Goal: Task Accomplishment & Management: Complete application form

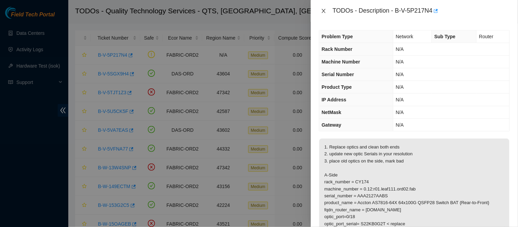
scroll to position [28, 0]
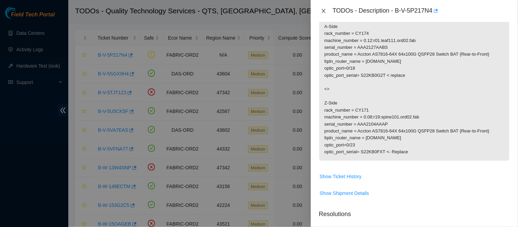
click at [322, 9] on icon "close" at bounding box center [323, 10] width 5 height 5
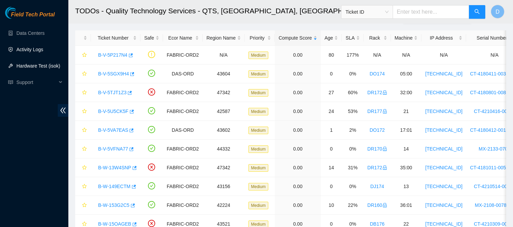
scroll to position [170, 0]
click at [33, 47] on link "Activity Logs" at bounding box center [29, 49] width 27 height 5
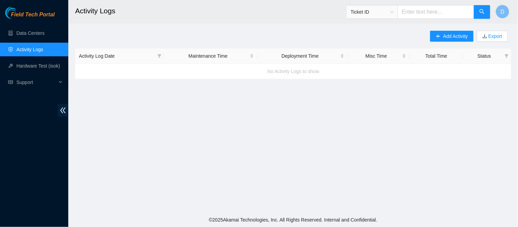
click at [157, 34] on div "Add Activity Export Activity Log Date Maintenance Time Deployment Time Misc Tim…" at bounding box center [293, 55] width 436 height 49
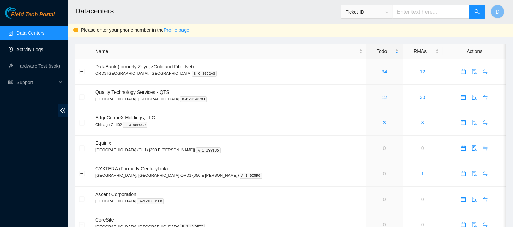
click at [41, 52] on link "Activity Logs" at bounding box center [29, 49] width 27 height 5
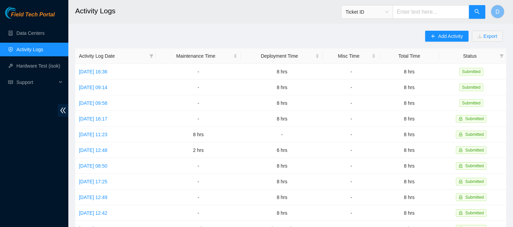
click at [464, 21] on div "Ticket ID" at bounding box center [413, 12] width 145 height 22
click at [435, 39] on button "Add Activity" at bounding box center [446, 36] width 43 height 11
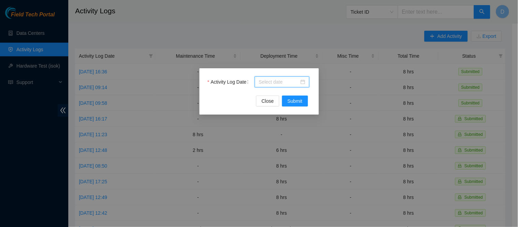
click at [273, 81] on input "Activity Log Date" at bounding box center [279, 82] width 40 height 8
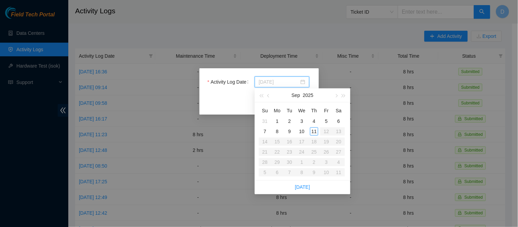
type input "[DATE]"
click at [304, 132] on div "10" at bounding box center [302, 131] width 8 height 8
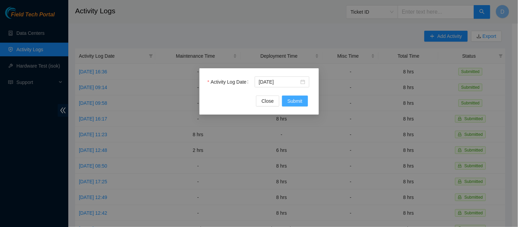
click at [296, 101] on span "Submit" at bounding box center [295, 101] width 15 height 8
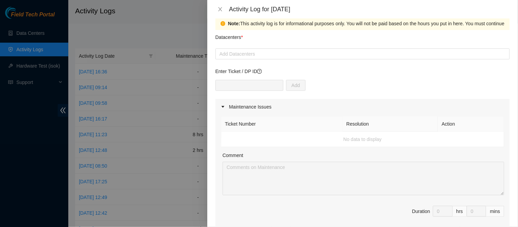
scroll to position [13, 0]
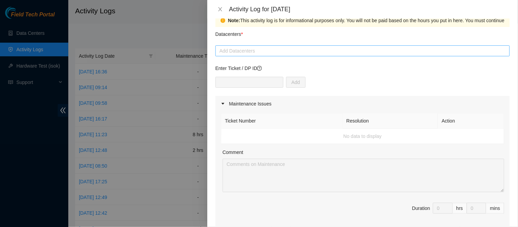
click at [325, 51] on div at bounding box center [362, 51] width 291 height 8
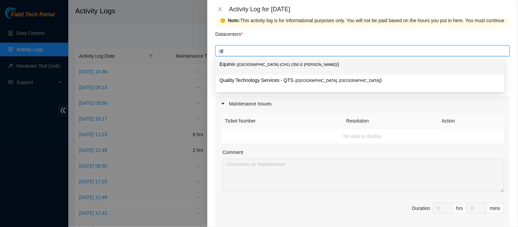
type input "qts"
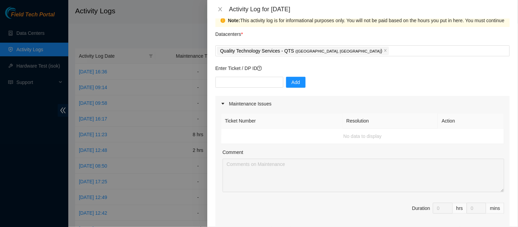
click at [470, 87] on div "Add" at bounding box center [363, 86] width 295 height 19
click at [245, 85] on input "text" at bounding box center [250, 82] width 68 height 11
type input "DP85126"
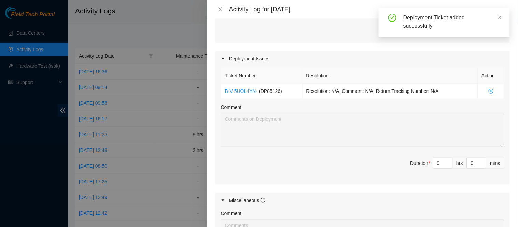
scroll to position [200, 0]
click at [434, 159] on input "0" at bounding box center [443, 163] width 19 height 10
type input "8"
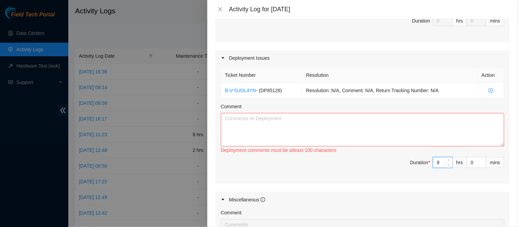
type input "8"
click at [381, 118] on textarea "Comment" at bounding box center [363, 129] width 284 height 33
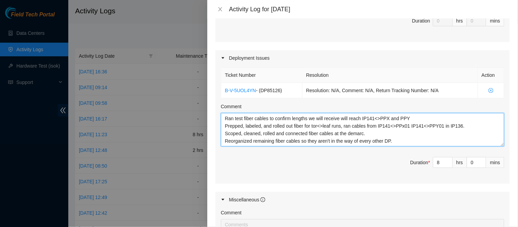
scroll to position [5, 0]
type textarea "Ran test fiber cables to confirm lengths we will receive will reach IP141<>PPX …"
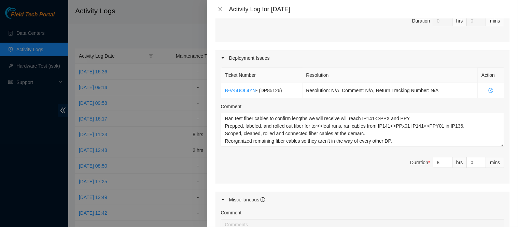
click at [471, 105] on div "Comment" at bounding box center [363, 108] width 284 height 10
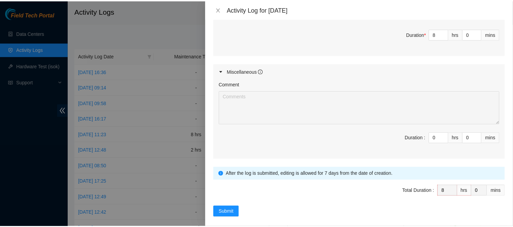
scroll to position [335, 0]
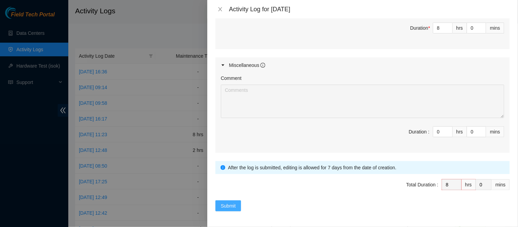
click at [226, 206] on span "Submit" at bounding box center [228, 206] width 15 height 8
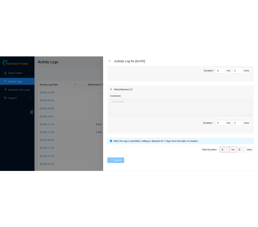
scroll to position [0, 0]
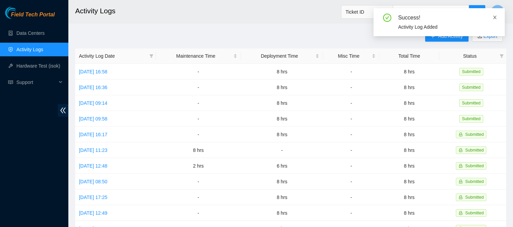
click at [497, 16] on icon "close" at bounding box center [494, 17] width 5 height 5
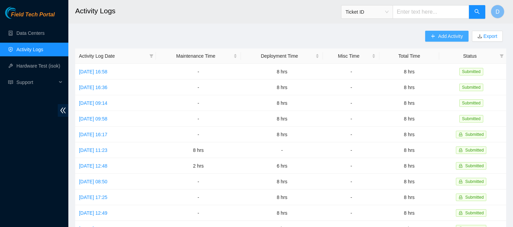
click at [447, 37] on span "Add Activity" at bounding box center [450, 36] width 25 height 8
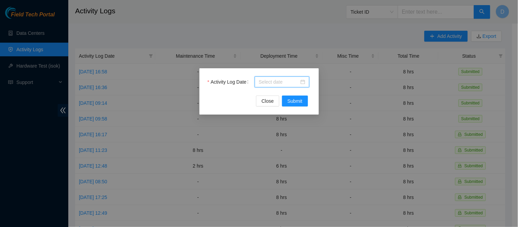
click at [277, 84] on input "Activity Log Date" at bounding box center [279, 82] width 40 height 8
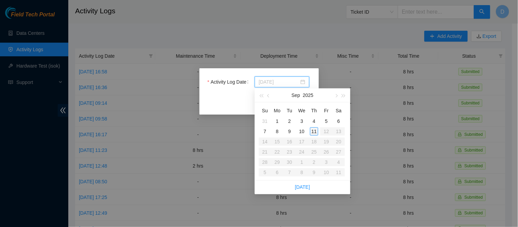
type input "[DATE]"
click at [310, 130] on div "11" at bounding box center [314, 131] width 8 height 8
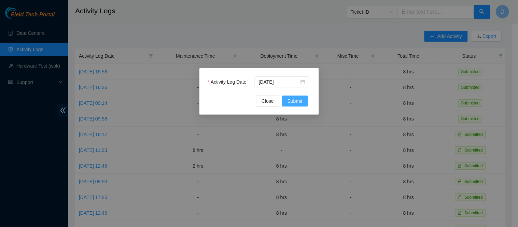
click at [300, 103] on span "Submit" at bounding box center [295, 101] width 15 height 8
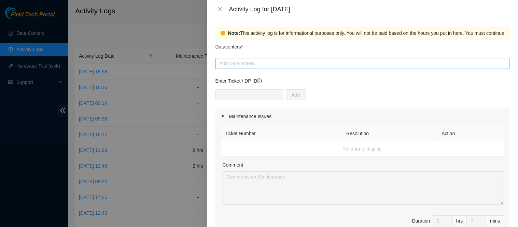
click at [269, 64] on div at bounding box center [362, 63] width 291 height 8
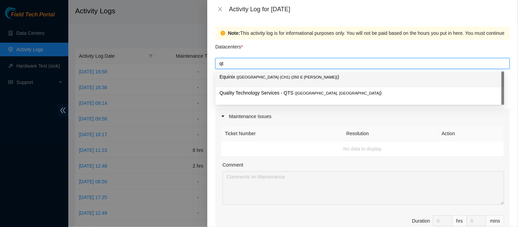
type input "qts"
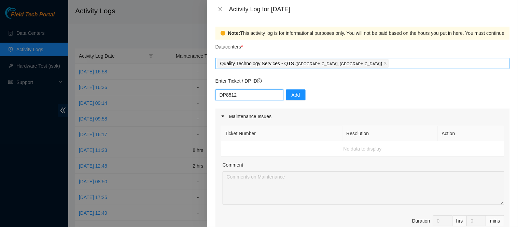
type input "DP85126"
